Goal: Task Accomplishment & Management: Complete application form

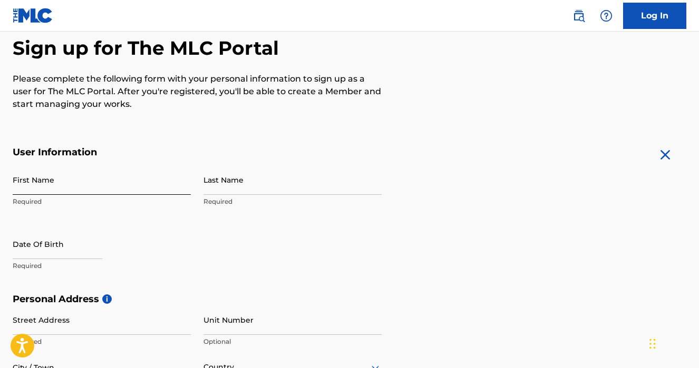
click at [87, 181] on input "First Name" at bounding box center [102, 180] width 178 height 30
type input "[PERSON_NAME]"
click at [203, 187] on div "First Name [PERSON_NAME] Required Last Name Required Date Of Birth Required" at bounding box center [197, 229] width 369 height 129
click at [216, 183] on input "Last Name" at bounding box center [292, 180] width 178 height 30
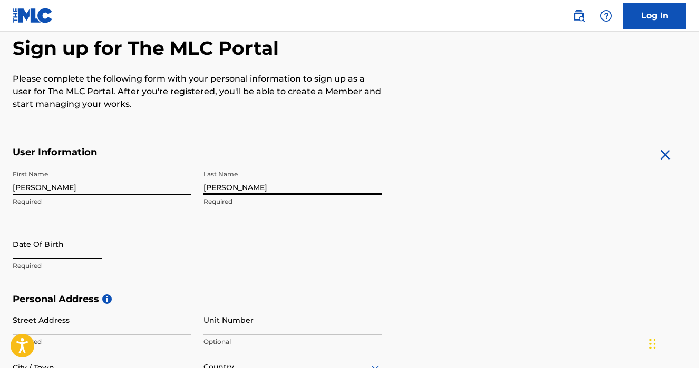
type input "[PERSON_NAME]"
click at [40, 244] on input "text" at bounding box center [58, 244] width 90 height 30
select select "8"
select select "2025"
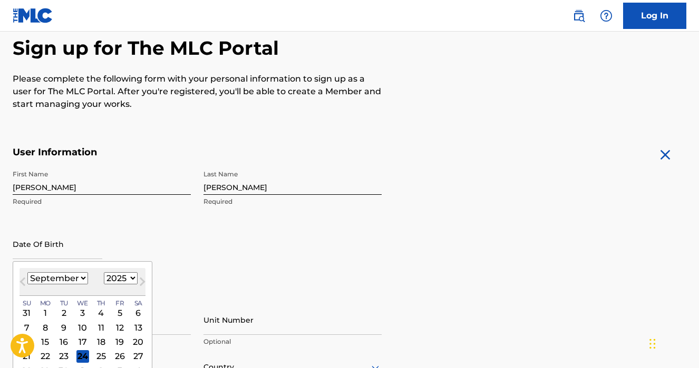
click at [79, 280] on select "January February March April May June July August September October November De…" at bounding box center [57, 278] width 61 height 12
select select "11"
click at [27, 272] on select "January February March April May June July August September October November De…" at bounding box center [57, 278] width 61 height 12
click at [120, 281] on select "1899 1900 1901 1902 1903 1904 1905 1906 1907 1908 1909 1910 1911 1912 1913 1914…" at bounding box center [121, 278] width 34 height 12
select select "2005"
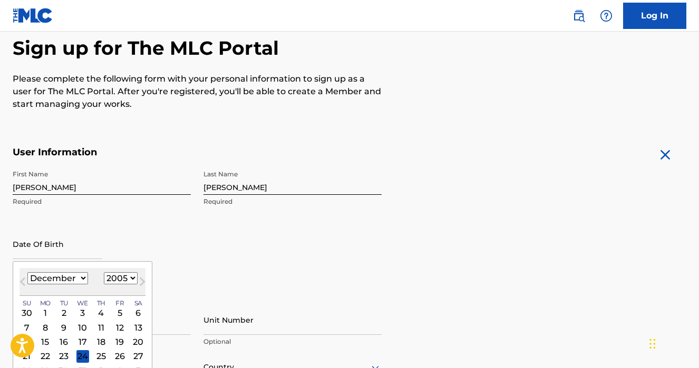
click at [104, 272] on select "1899 1900 1901 1902 1903 1904 1905 1906 1907 1908 1909 1910 1911 1912 1913 1914…" at bounding box center [121, 278] width 34 height 12
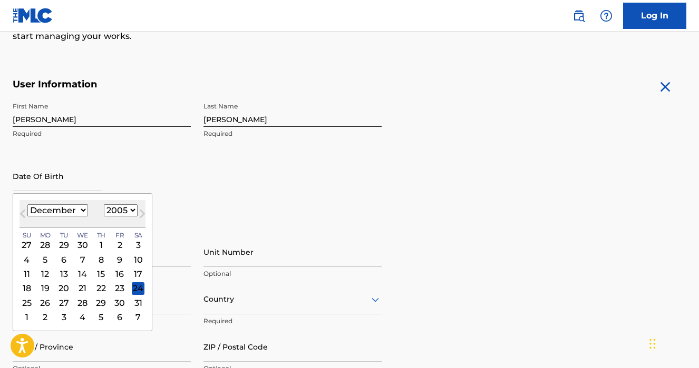
scroll to position [171, 0]
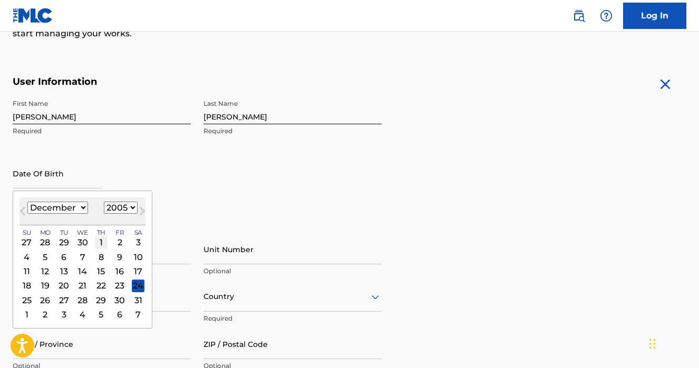
click at [102, 237] on div "1" at bounding box center [101, 242] width 13 height 13
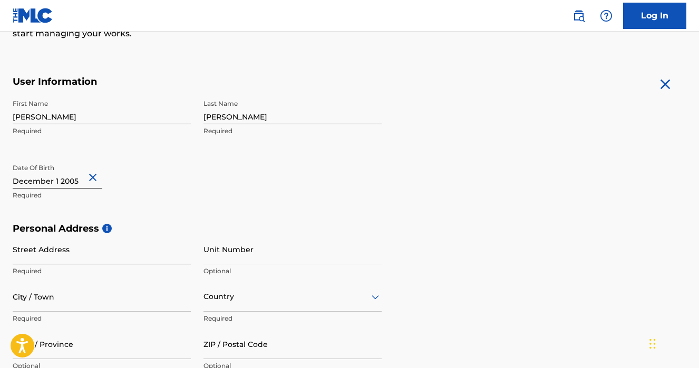
click at [119, 261] on input "Street Address" at bounding box center [102, 249] width 178 height 30
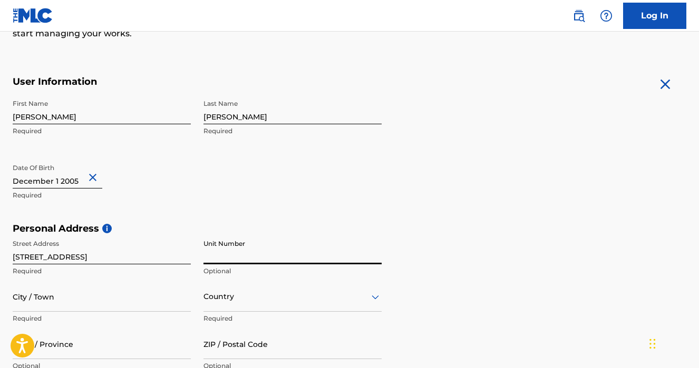
click at [228, 252] on input "Unit Number" at bounding box center [292, 249] width 178 height 30
click at [153, 259] on input "[STREET_ADDRESS]" at bounding box center [102, 249] width 178 height 30
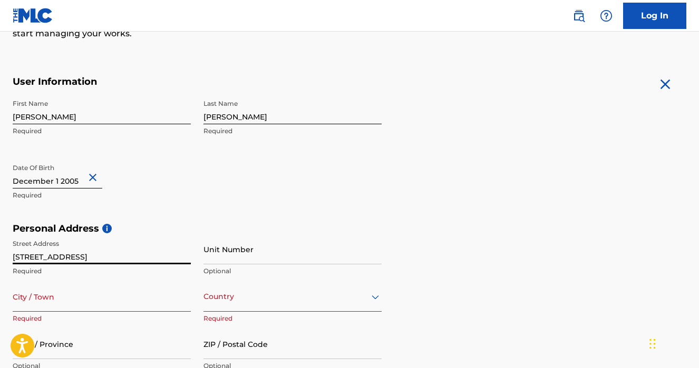
click at [150, 260] on input "[STREET_ADDRESS]" at bounding box center [102, 249] width 178 height 30
type input "Ahornweg"
click at [227, 251] on input "Unit Number" at bounding box center [292, 249] width 178 height 30
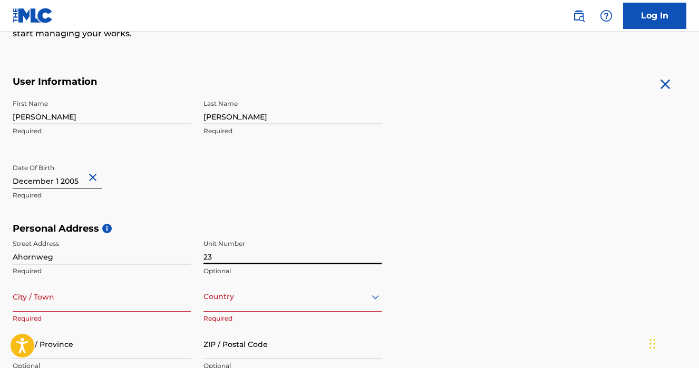
type input "23"
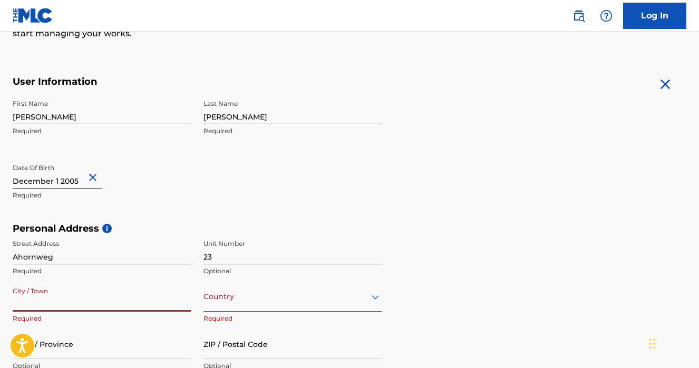
click at [126, 309] on input "City / Town" at bounding box center [102, 297] width 178 height 30
type input "Immensee"
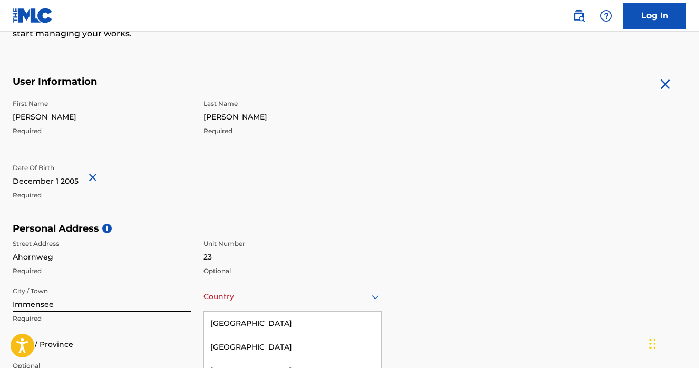
scroll to position [273, 0]
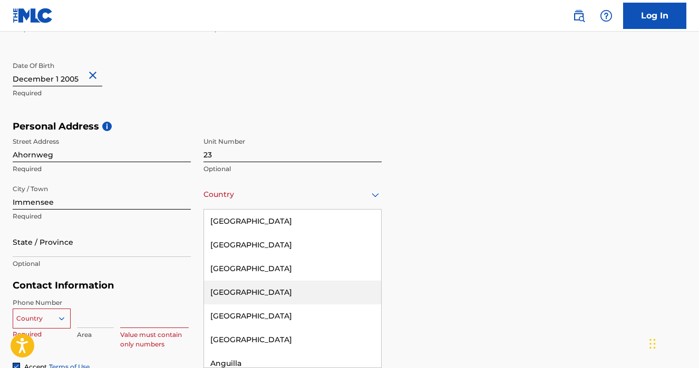
click at [264, 210] on div "[GEOGRAPHIC_DATA], 4 of 223. 223 results available. Use Up and Down to choose o…" at bounding box center [292, 195] width 178 height 30
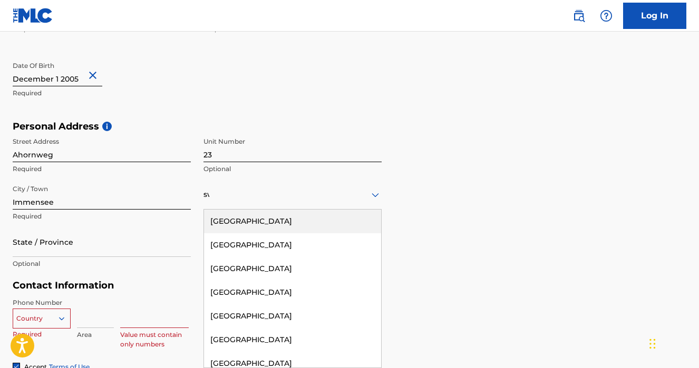
type input "swi"
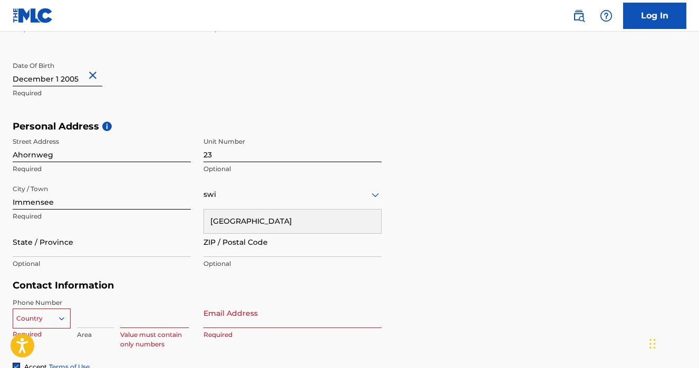
click at [214, 223] on div "[GEOGRAPHIC_DATA]" at bounding box center [292, 222] width 177 height 24
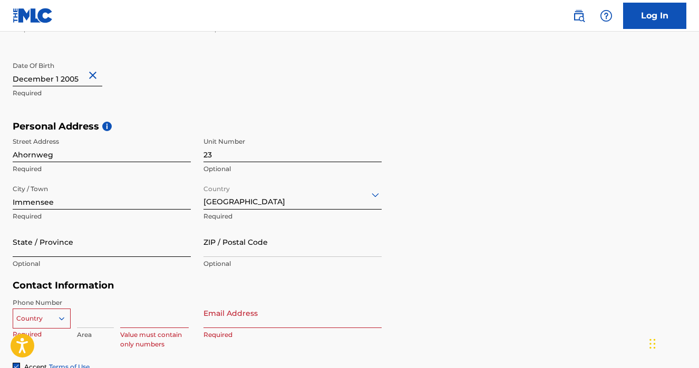
click at [104, 247] on input "State / Province" at bounding box center [102, 242] width 178 height 30
type input "Schwyz"
click at [257, 242] on input "ZIP / Postal Code" at bounding box center [292, 242] width 178 height 30
type input "6405"
click at [557, 202] on div "Personal Address i Street Address Ahornweg Required Unit Number 23 Optional Cit…" at bounding box center [349, 201] width 673 height 160
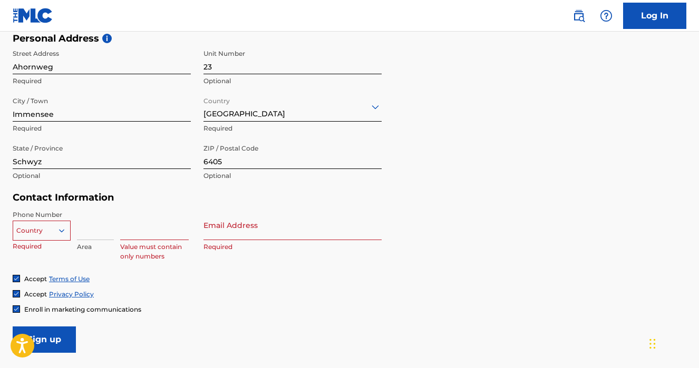
scroll to position [388, 0]
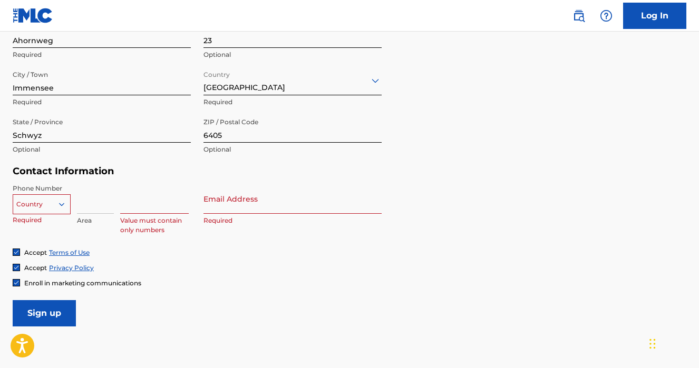
click at [36, 210] on div "Country" at bounding box center [42, 202] width 58 height 16
type input "s"
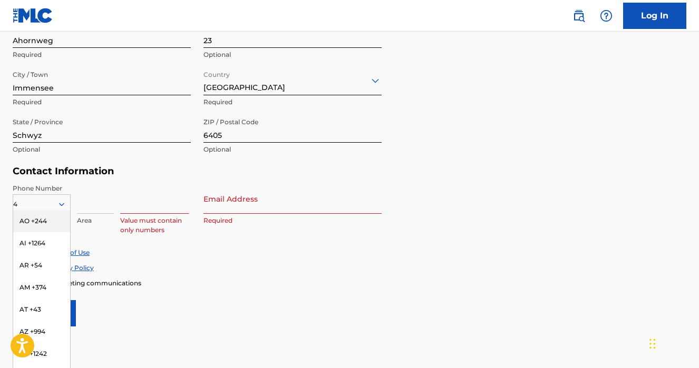
type input "41"
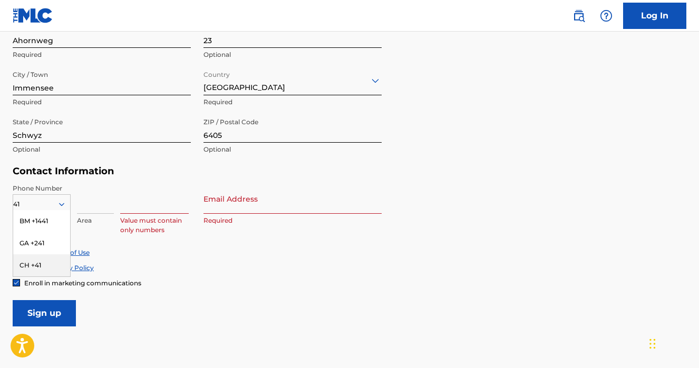
click at [54, 258] on div "CH +41" at bounding box center [41, 265] width 57 height 22
click at [89, 211] on input at bounding box center [95, 199] width 37 height 30
type input "77"
click at [152, 208] on input at bounding box center [154, 199] width 68 height 30
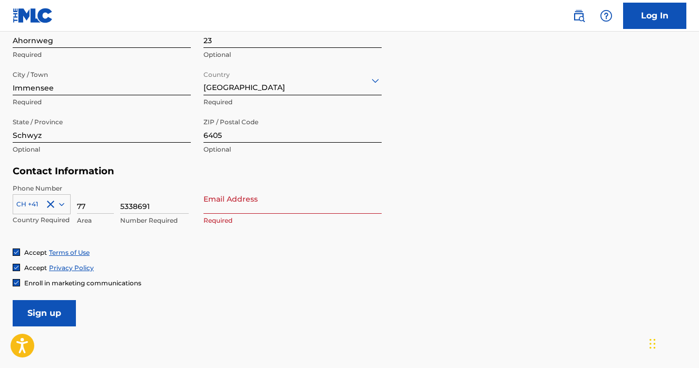
type input "5338691"
click at [254, 200] on input "Email Address" at bounding box center [292, 199] width 178 height 30
type input "[EMAIL_ADDRESS][DOMAIN_NAME]"
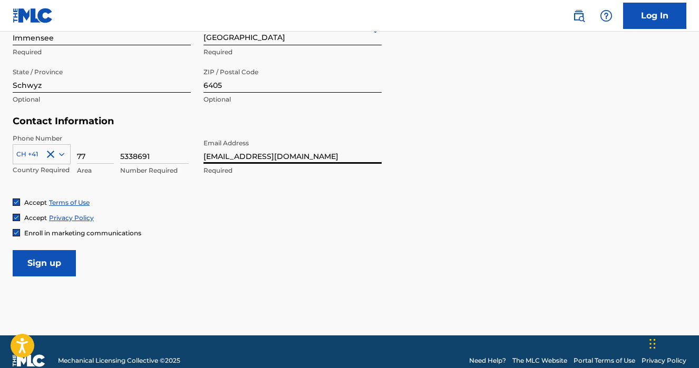
scroll to position [445, 0]
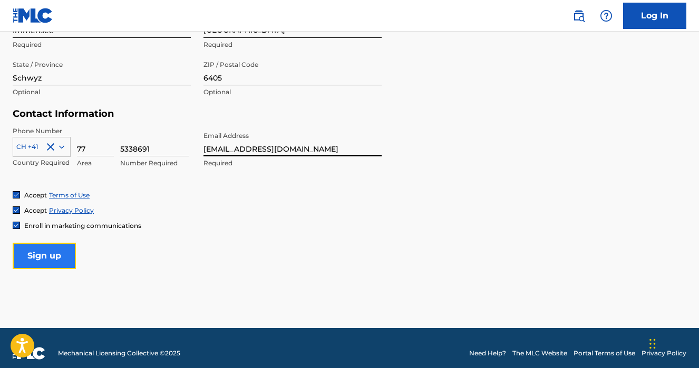
click at [54, 260] on input "Sign up" at bounding box center [44, 256] width 63 height 26
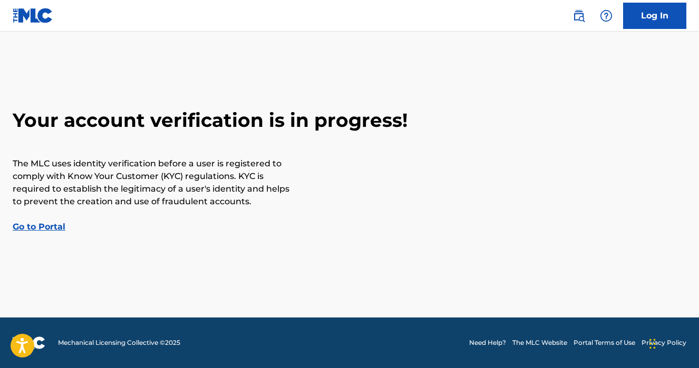
click at [30, 227] on link "Go to Portal" at bounding box center [39, 227] width 53 height 10
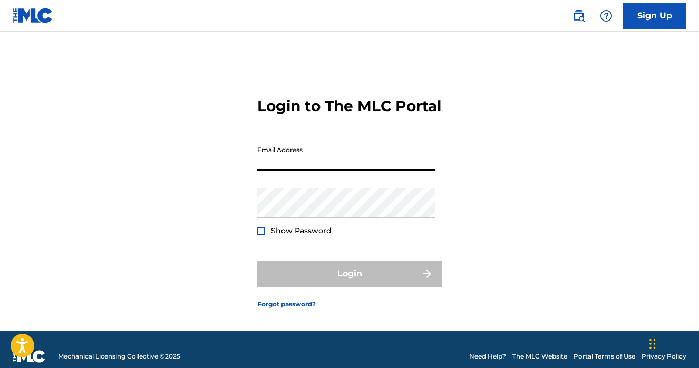
click at [349, 171] on input "Email Address" at bounding box center [346, 156] width 178 height 30
type input "pe.mazolamueller@"
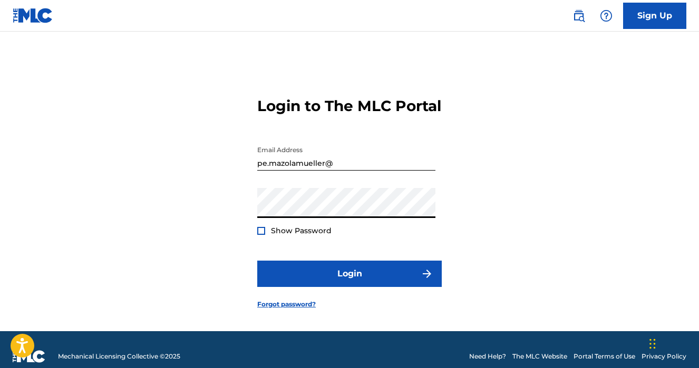
click at [261, 235] on div at bounding box center [261, 231] width 8 height 8
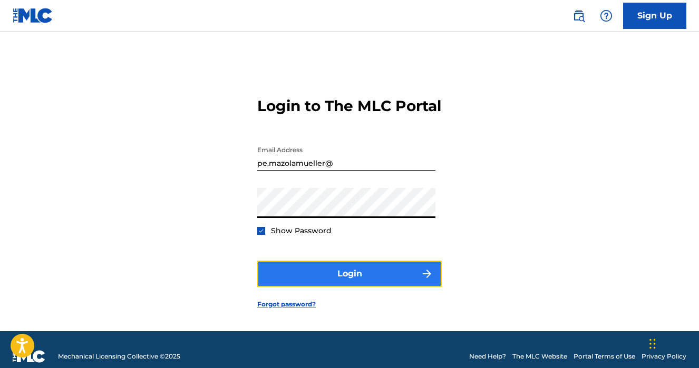
click at [316, 283] on button "Login" at bounding box center [349, 274] width 184 height 26
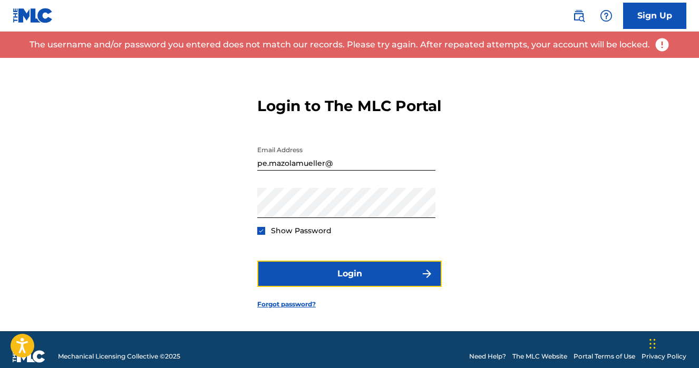
scroll to position [22, 0]
